Goal: Information Seeking & Learning: Understand process/instructions

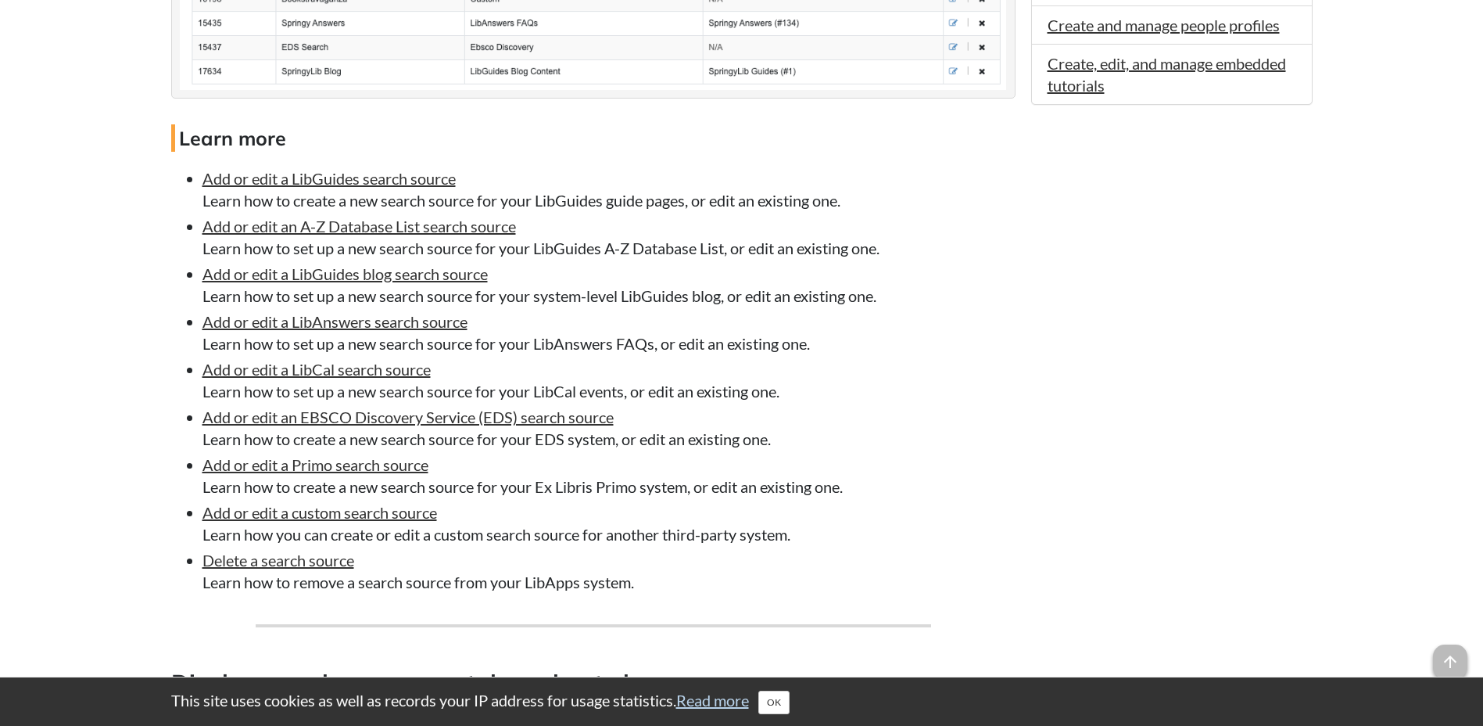
scroll to position [1126, 0]
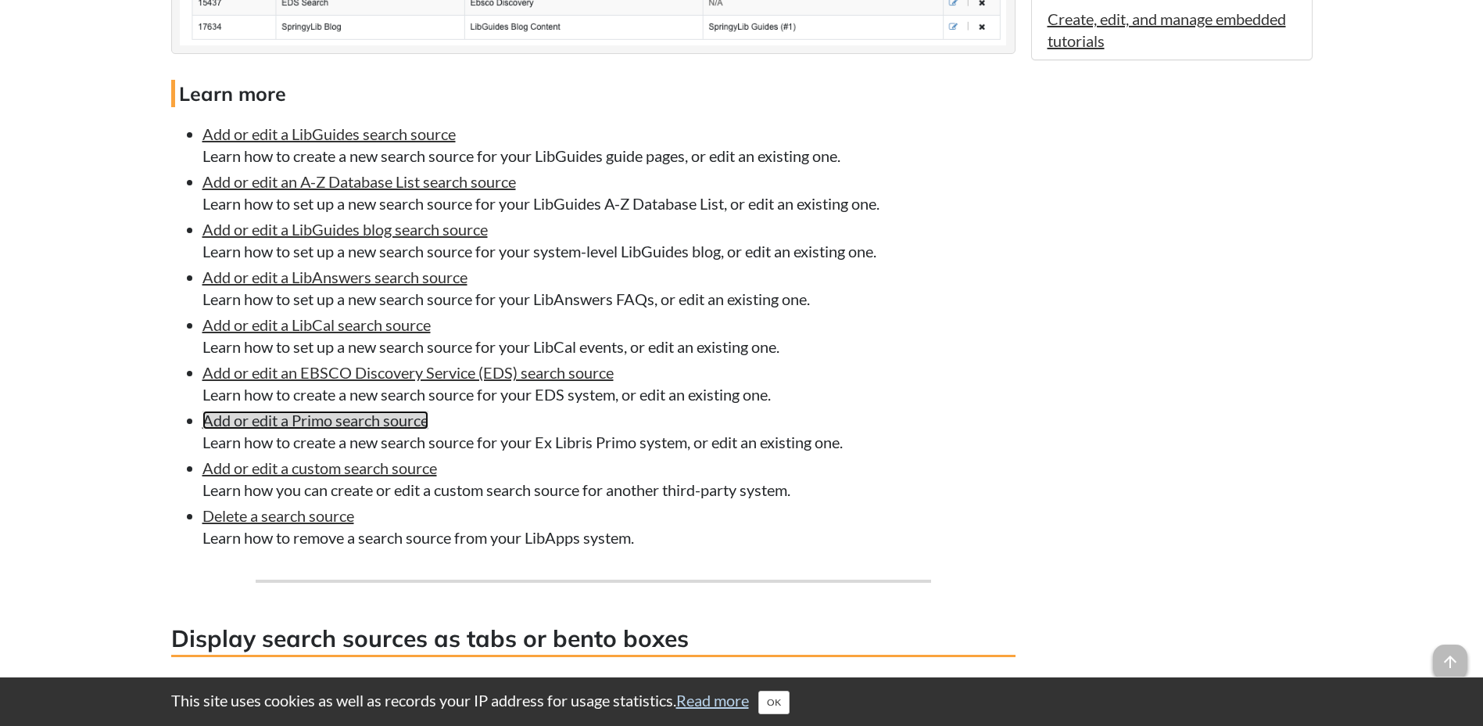
click at [269, 421] on link "Add or edit a Primo search source" at bounding box center [316, 420] width 226 height 19
